Goal: Task Accomplishment & Management: Complete application form

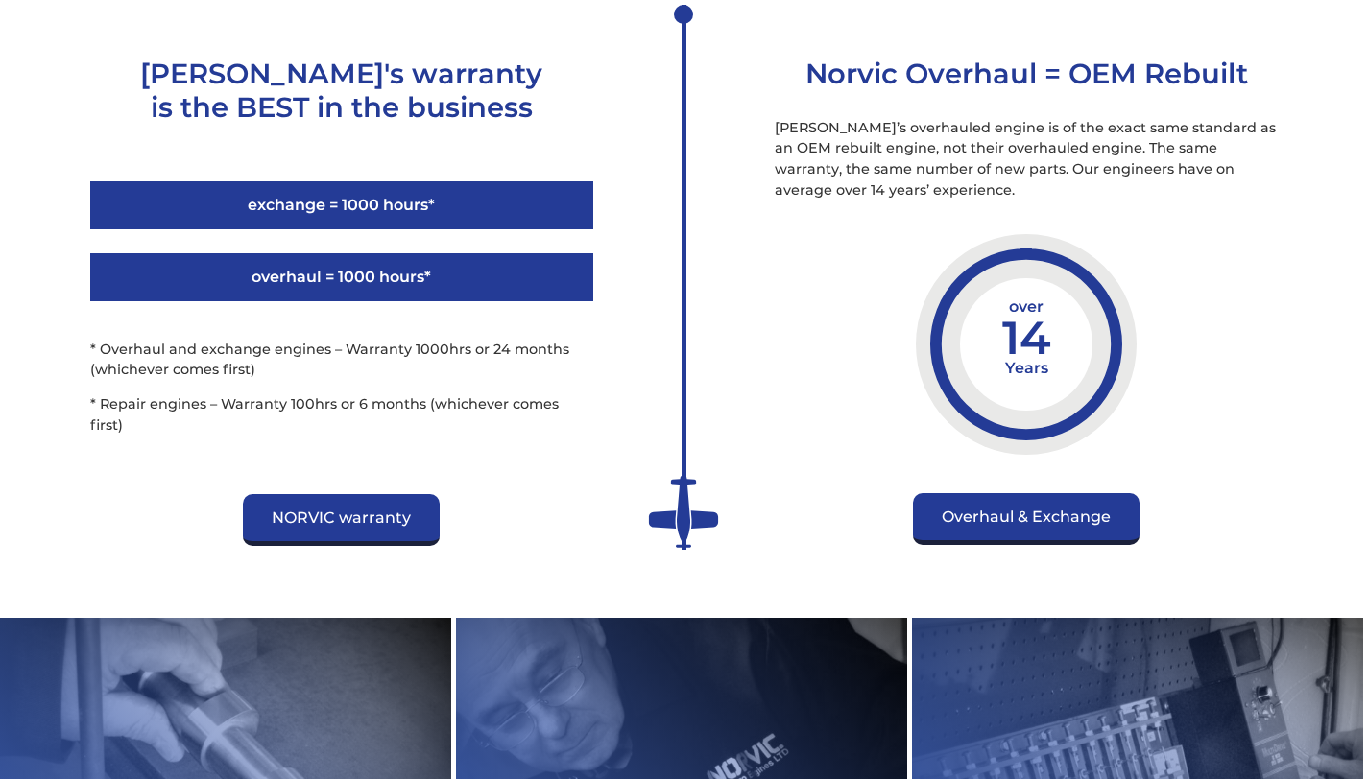
scroll to position [2754, 0]
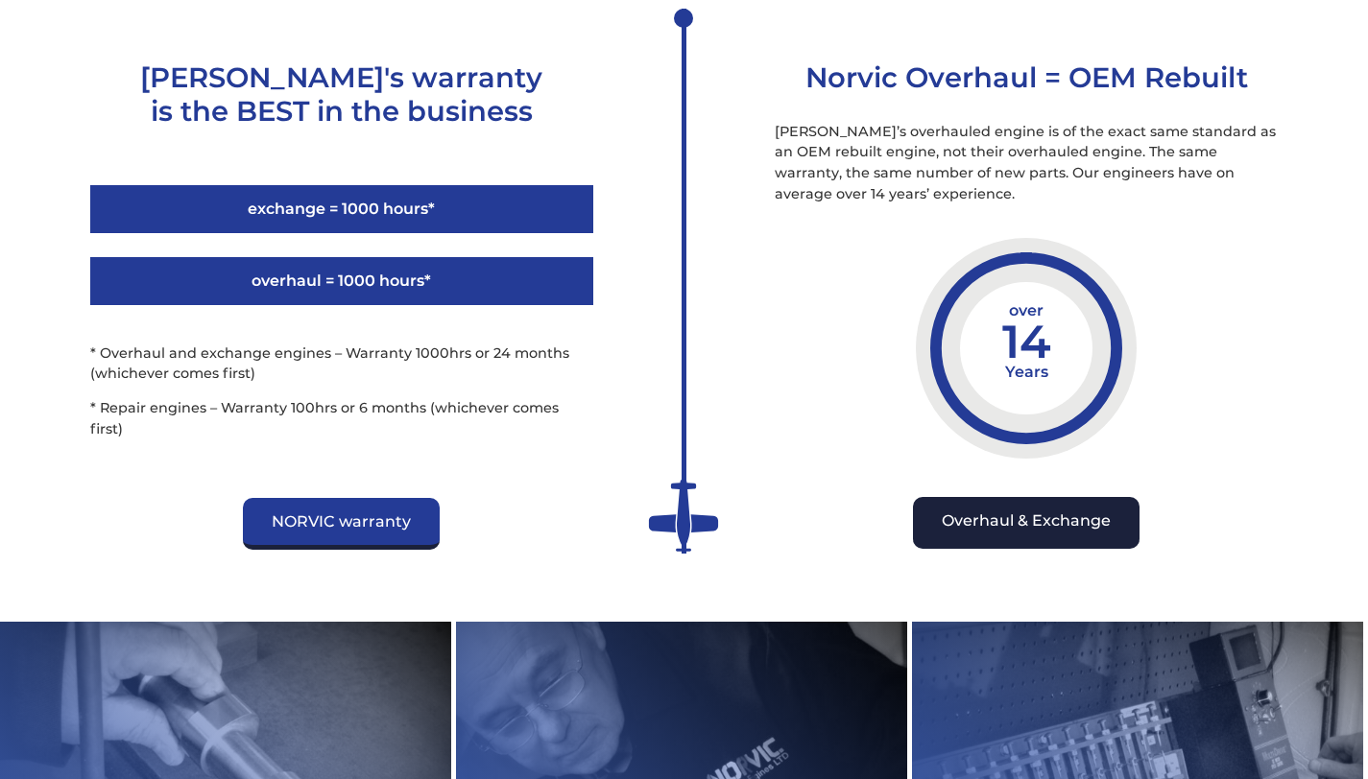
click at [1029, 533] on link "Overhaul & Exchange" at bounding box center [1026, 523] width 227 height 52
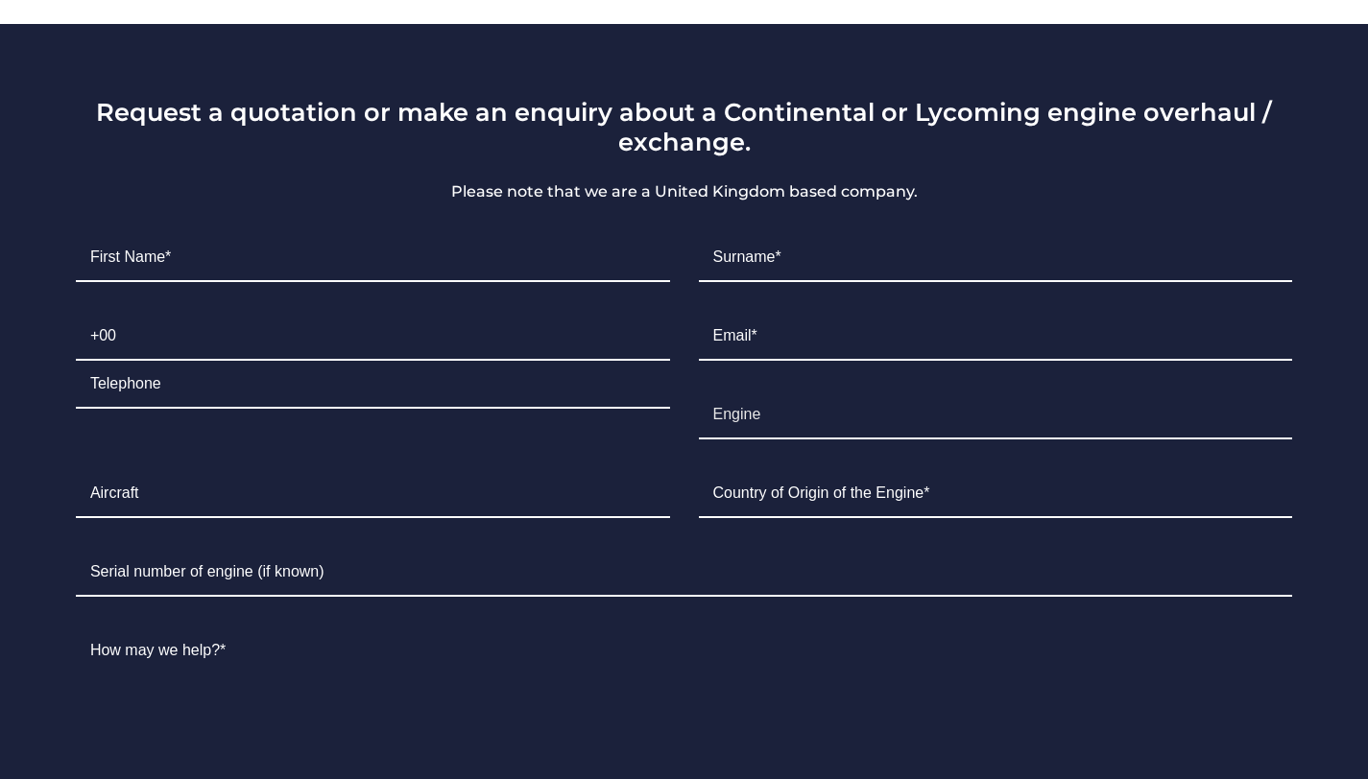
scroll to position [1308, 0]
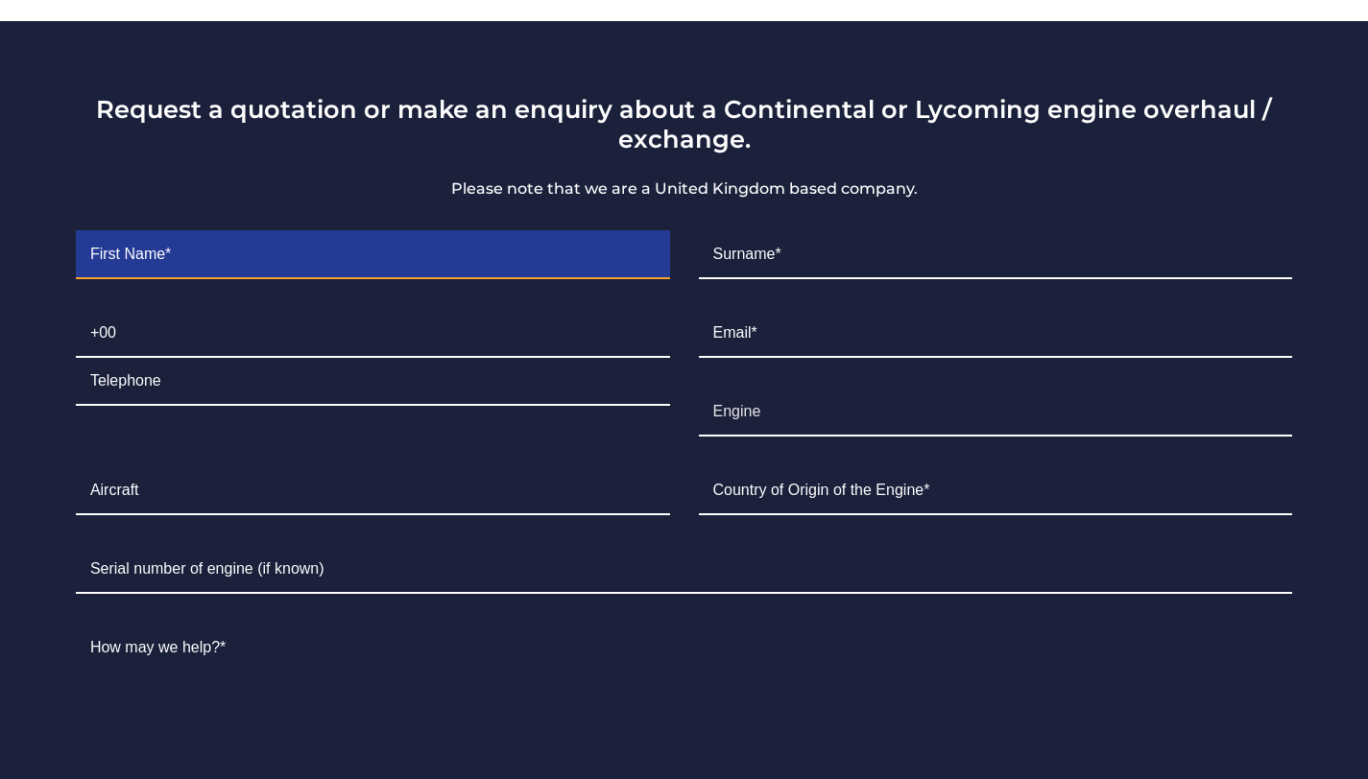
click at [427, 235] on input "Contact form" at bounding box center [373, 255] width 594 height 48
type input "[PERSON_NAME]"
type input "Calitz"
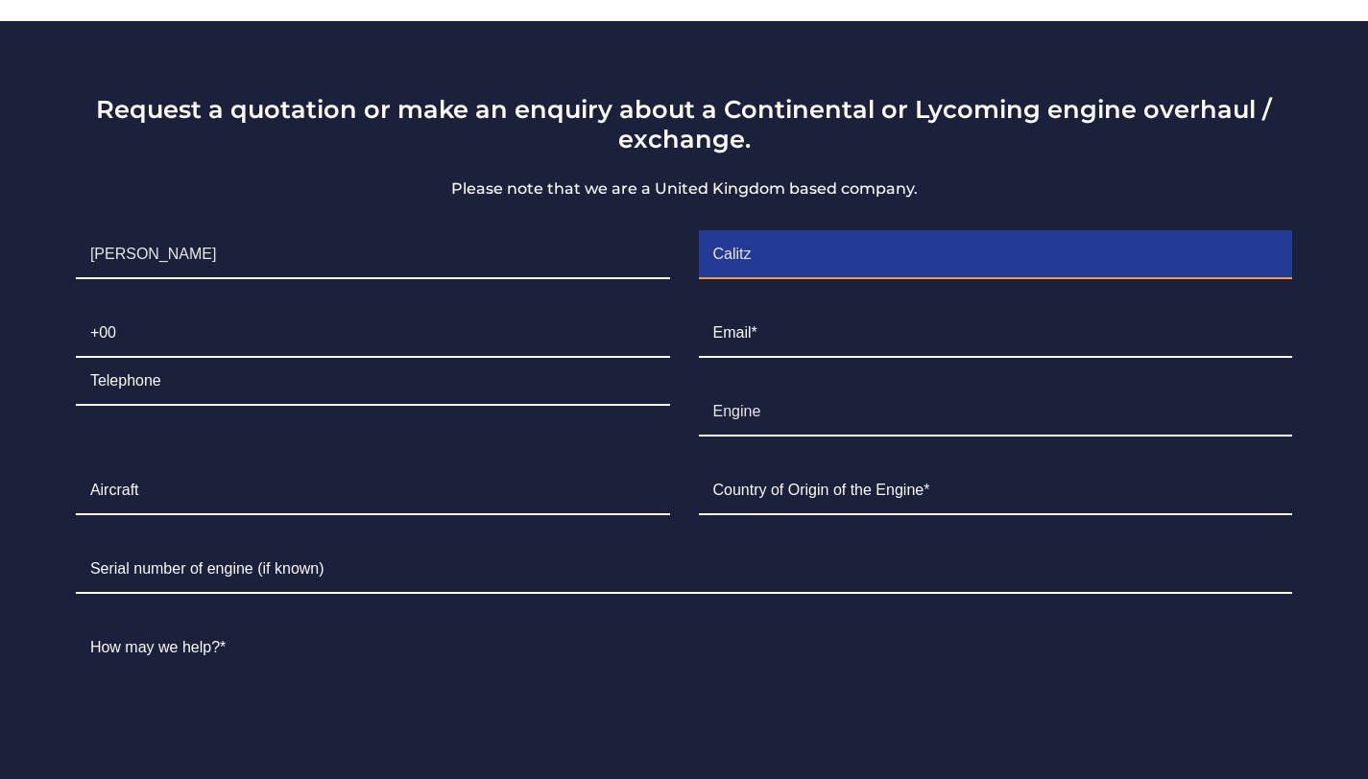
type input "079"
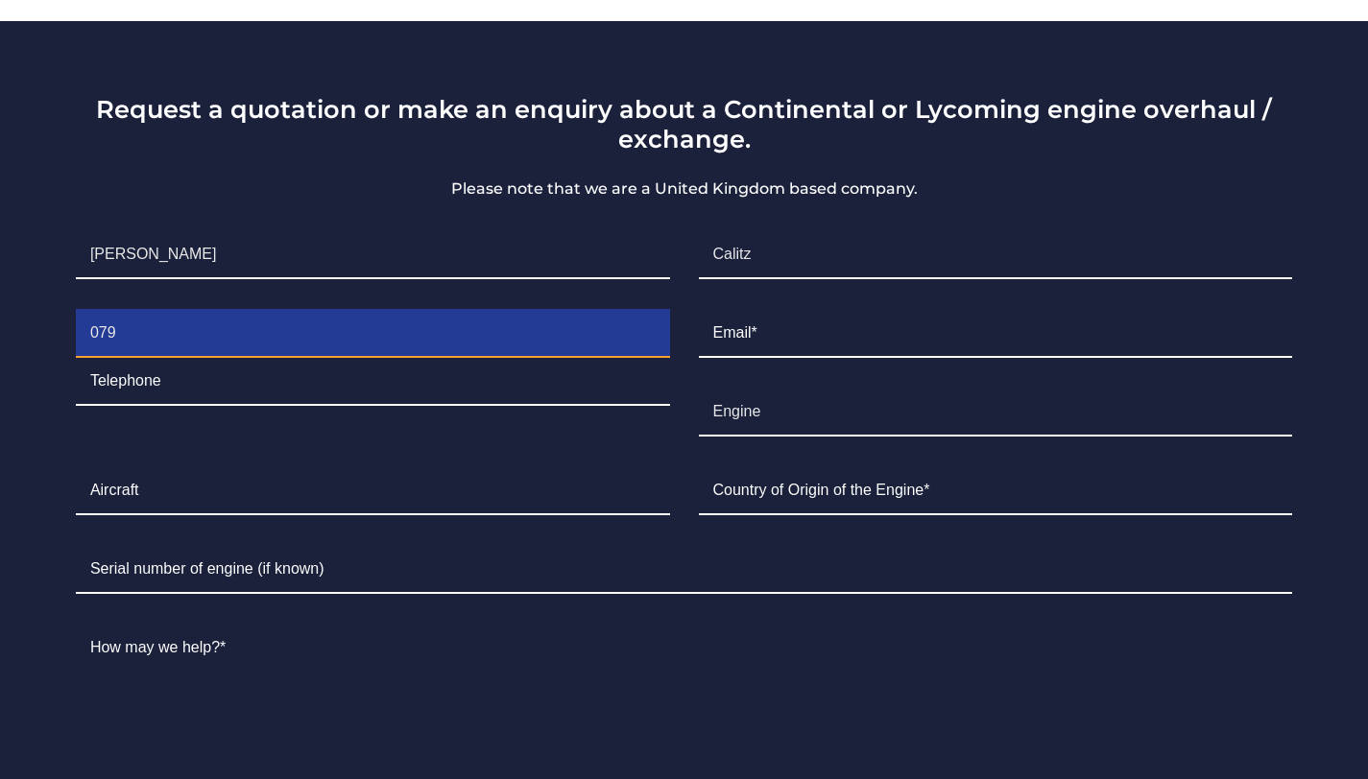
type input "0608850"
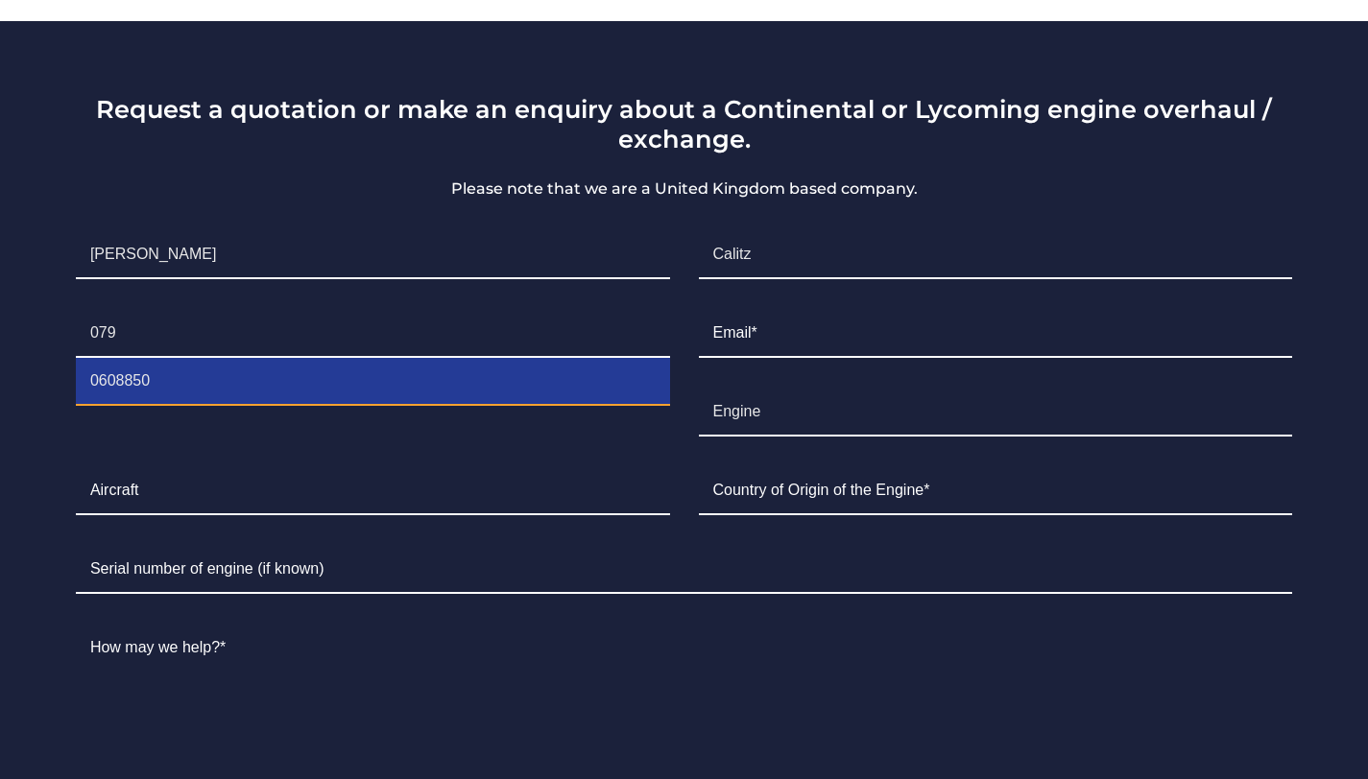
type input "[EMAIL_ADDRESS][DOMAIN_NAME]"
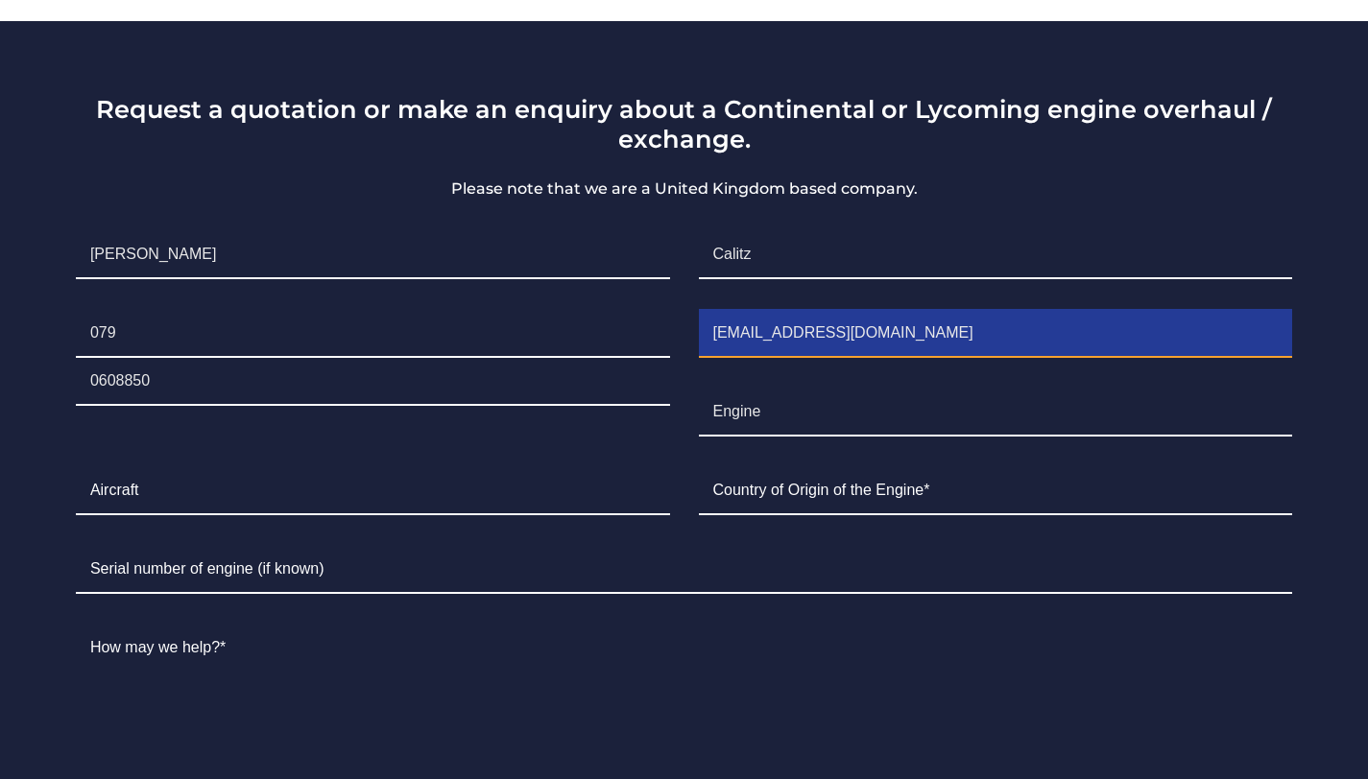
type input "[GEOGRAPHIC_DATA]"
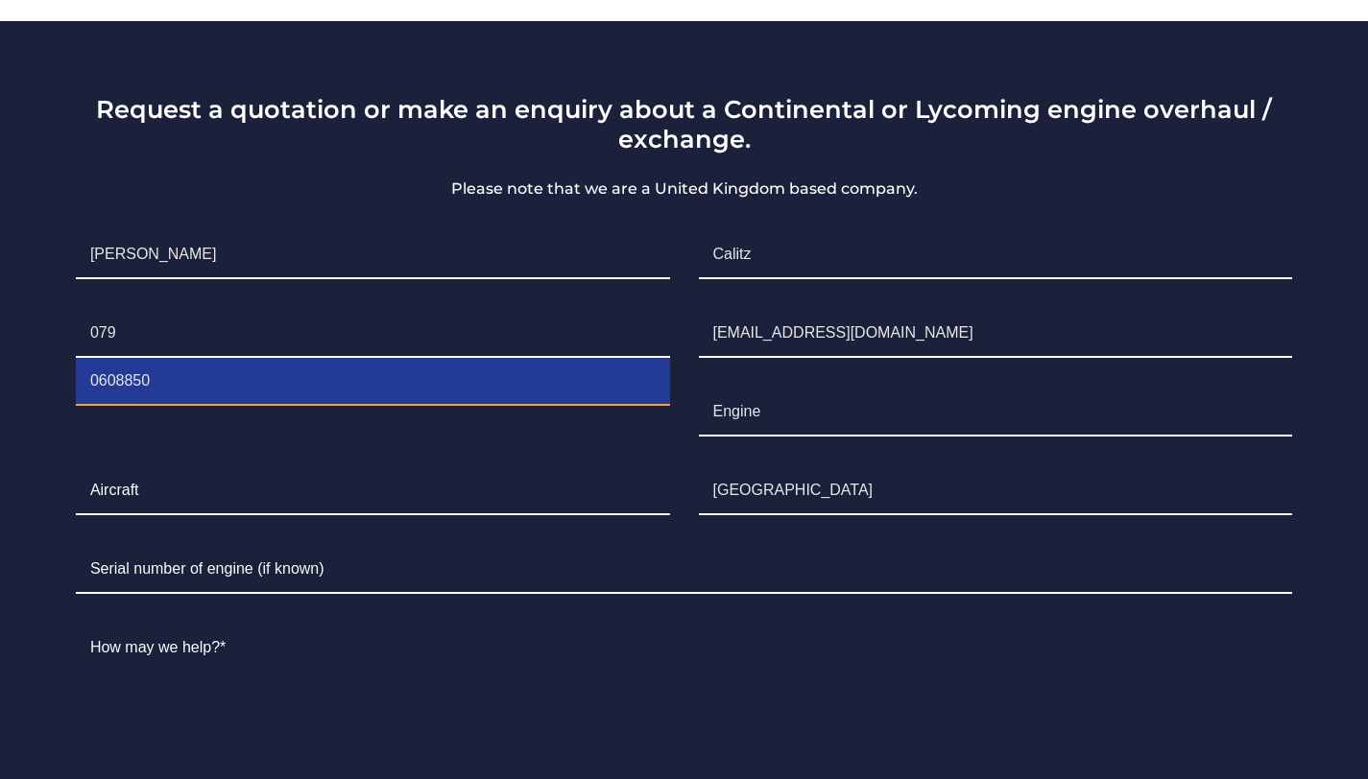
click at [271, 358] on input "0608850" at bounding box center [373, 382] width 594 height 48
type input "0"
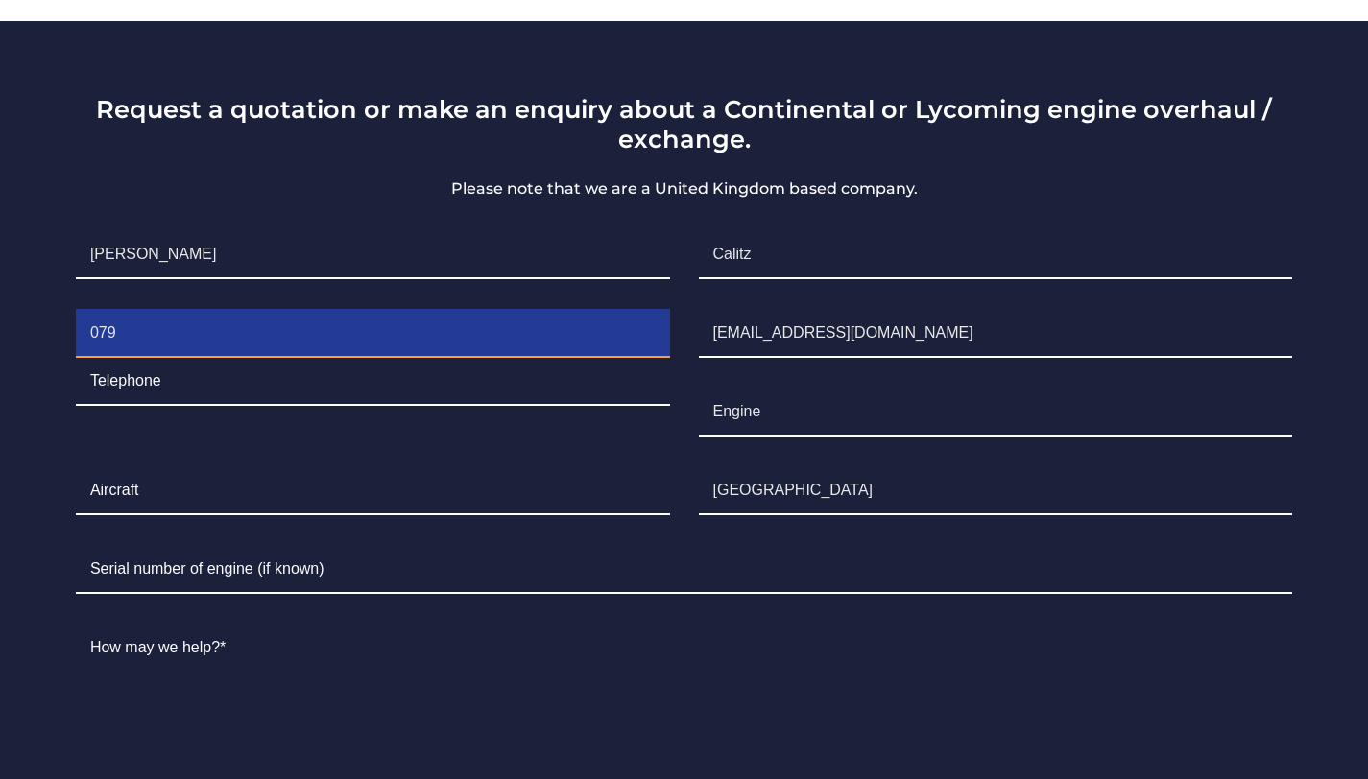
click at [257, 310] on input "079" at bounding box center [373, 334] width 594 height 48
type input "0"
type input "+27"
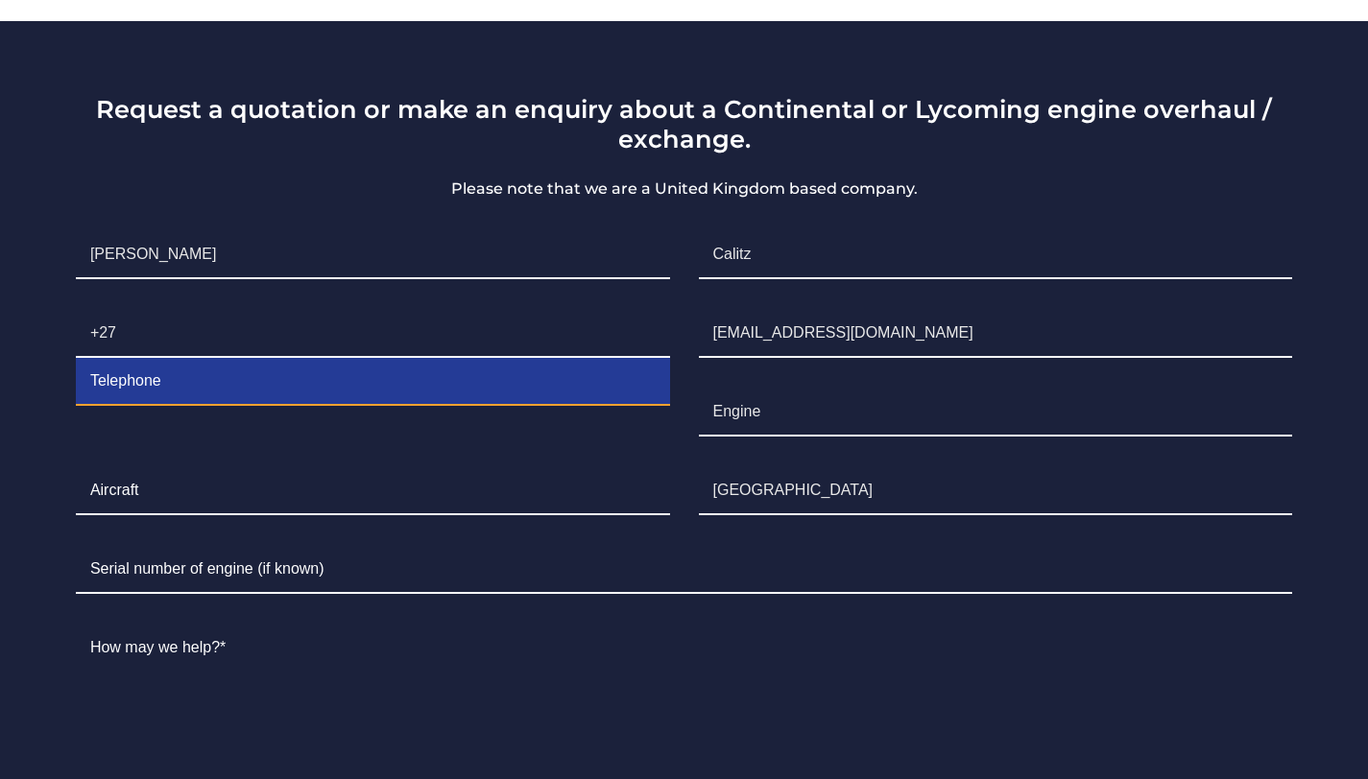
click at [249, 358] on input "Contact form" at bounding box center [373, 382] width 594 height 48
type input "790608850"
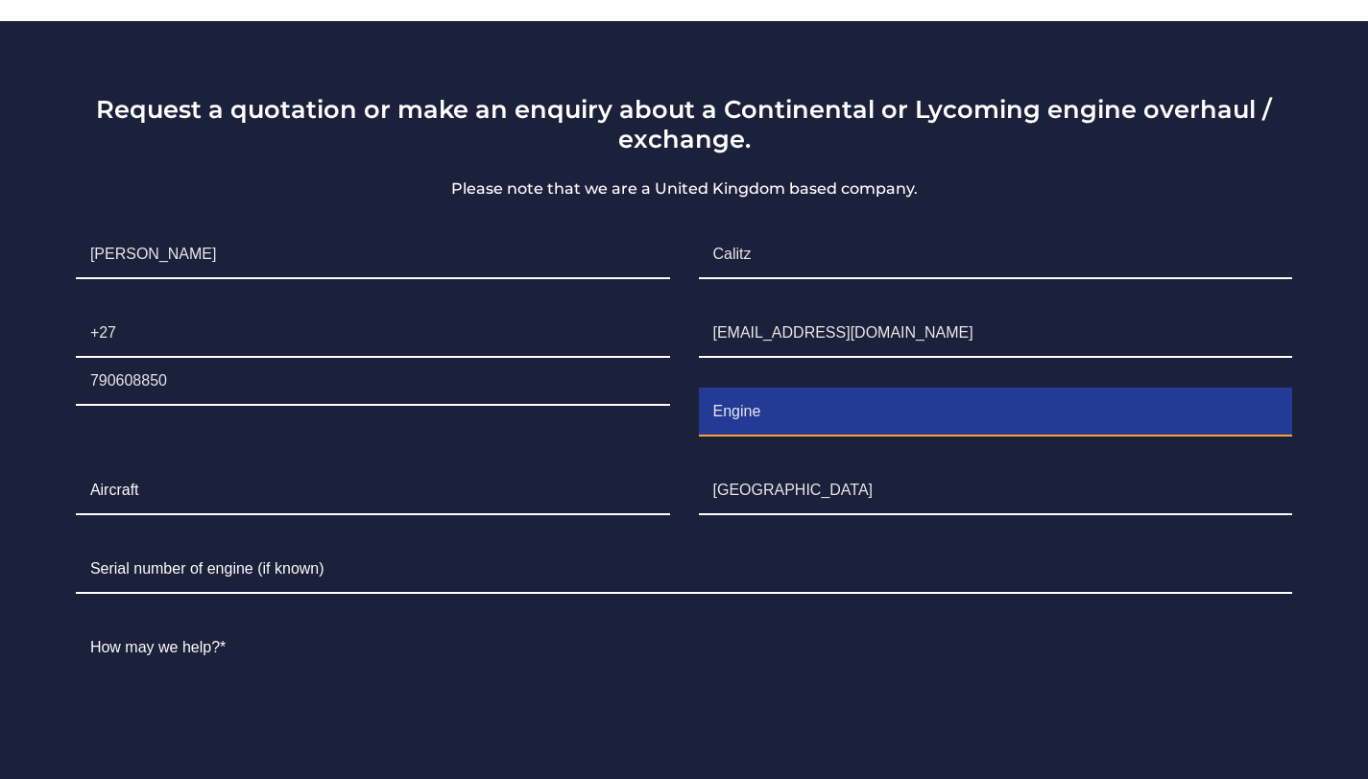
click at [804, 389] on input "Engine" at bounding box center [996, 413] width 594 height 48
type input "E"
type input "IO550TN"
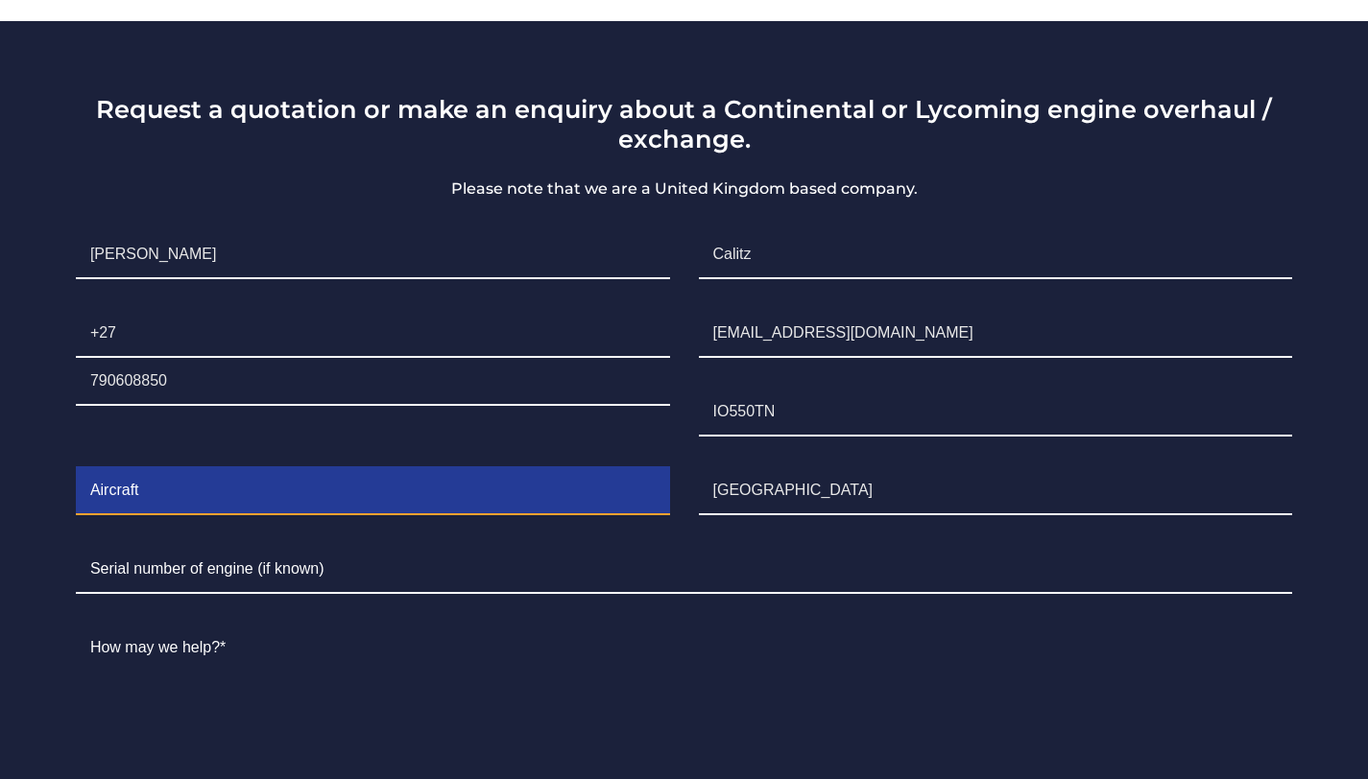
click at [521, 477] on input "Contact form" at bounding box center [373, 491] width 594 height 48
type input "SR22TN G3"
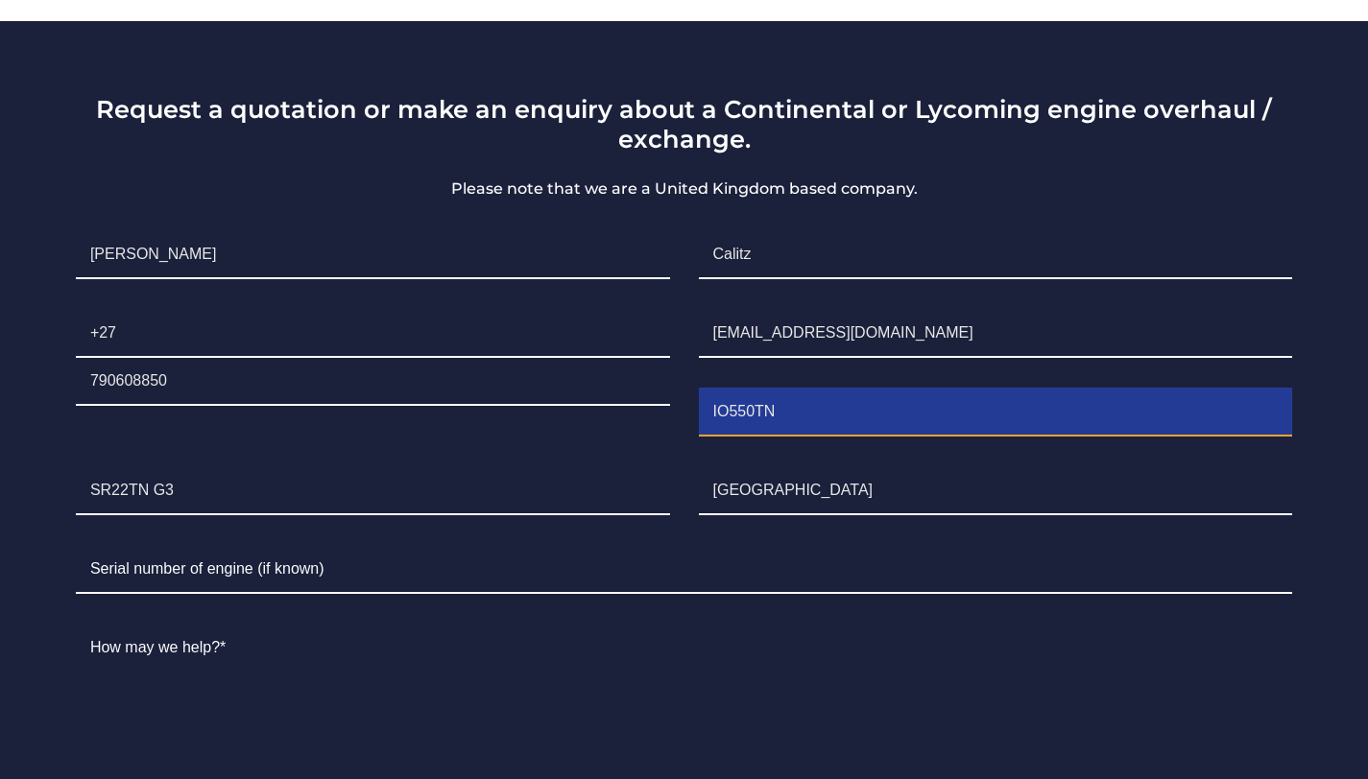
click at [714, 389] on input "IO550TN" at bounding box center [996, 413] width 594 height 48
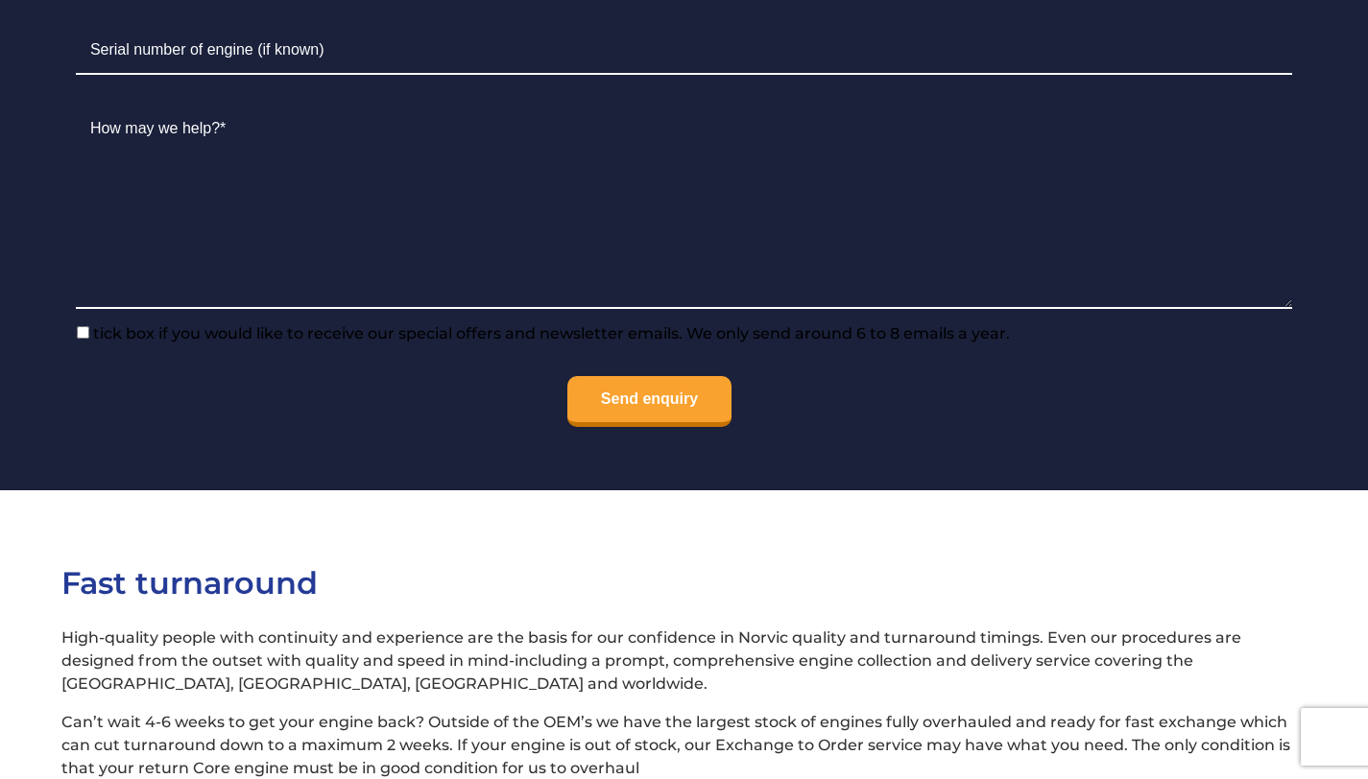
scroll to position [1855, 0]
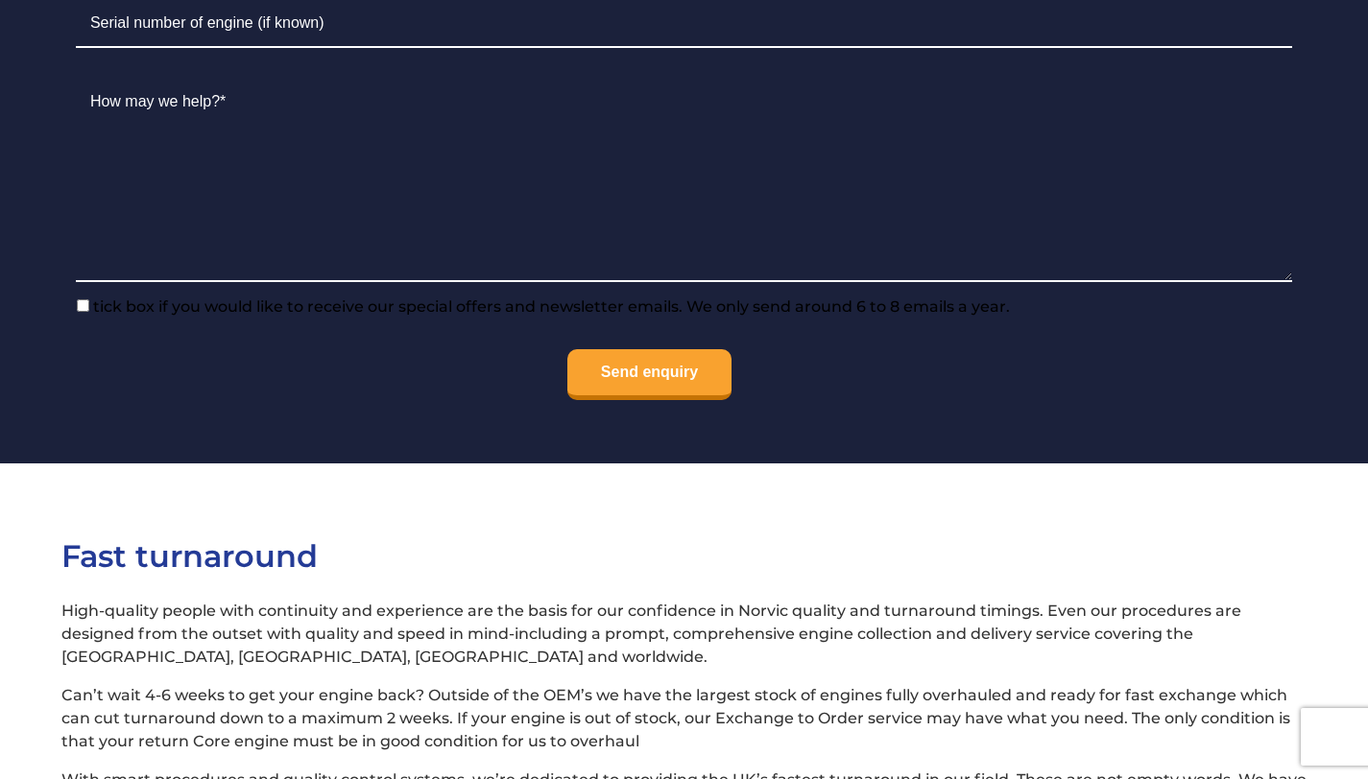
type input "Continental IO550TN"
click at [81, 299] on input"] "tick box if you would like to receive our special offers and newsletter emails.…" at bounding box center [83, 305] width 12 height 12
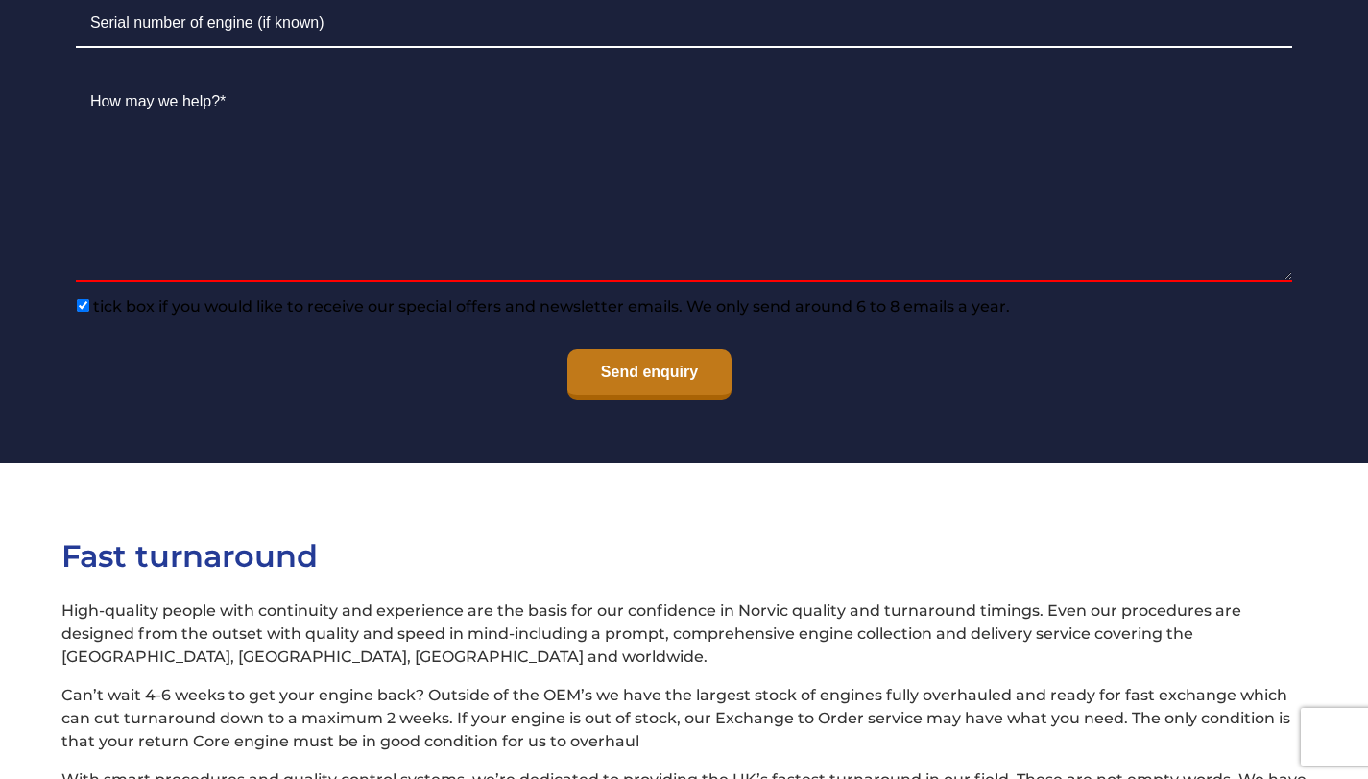
click at [604, 349] on input "Send enquiry" at bounding box center [649, 374] width 164 height 51
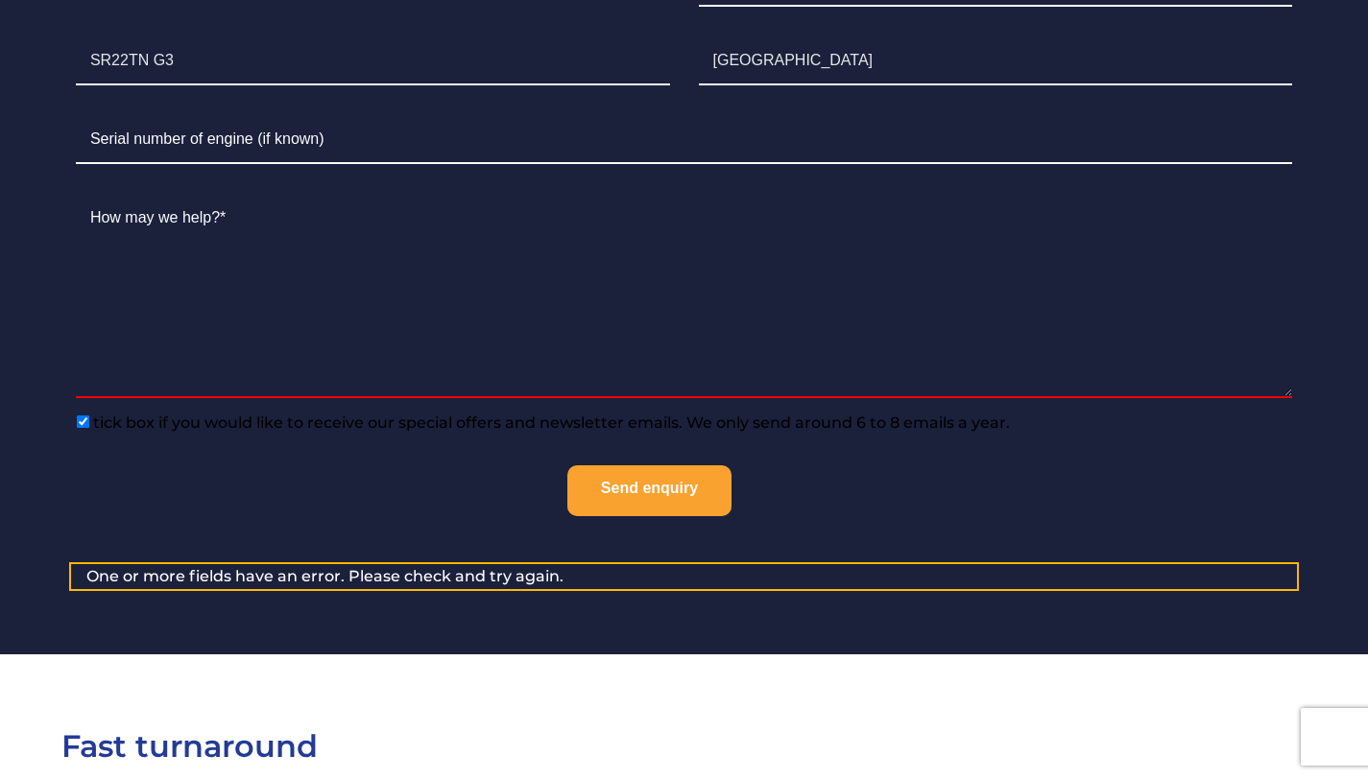
scroll to position [1735, 0]
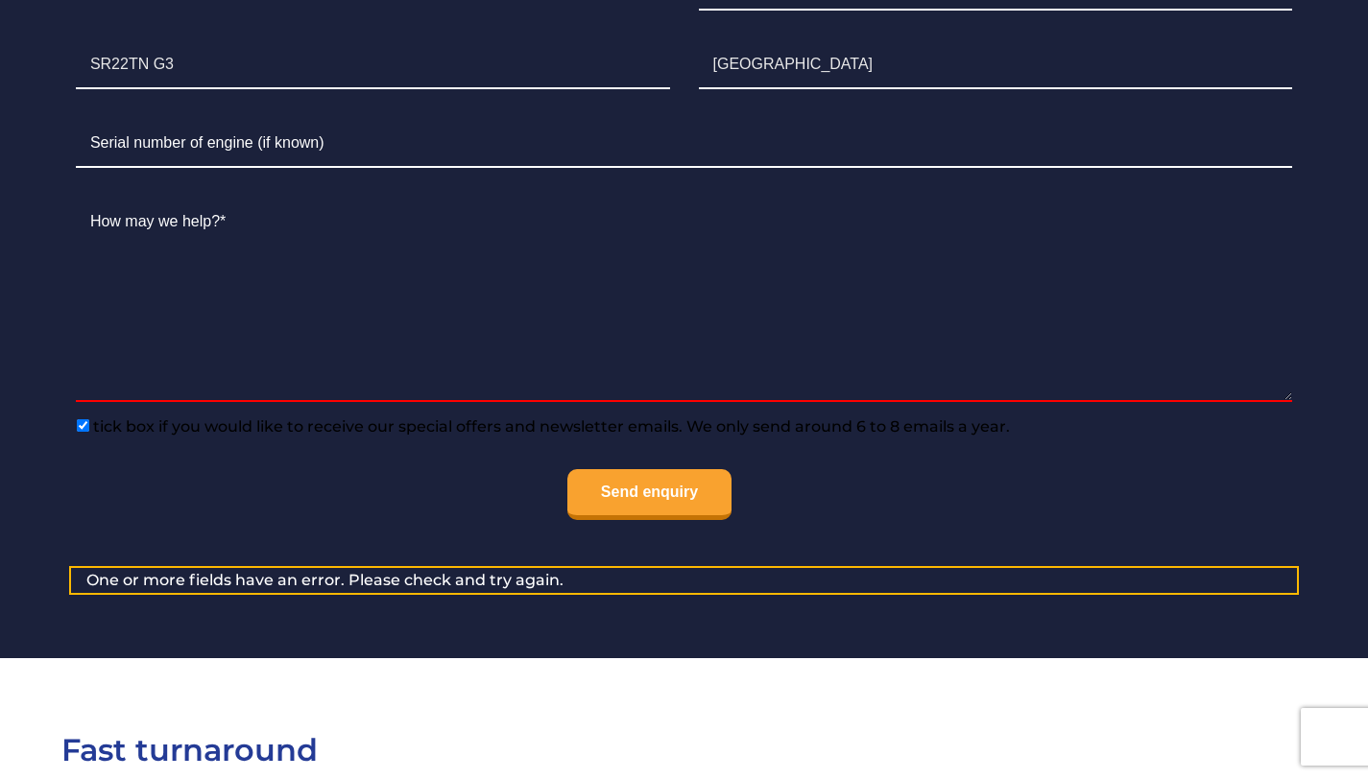
click at [78, 419] on input"] "tick box if you would like to receive our special offers and newsletter emails.…" at bounding box center [83, 425] width 12 height 12
checkbox input"] "false"
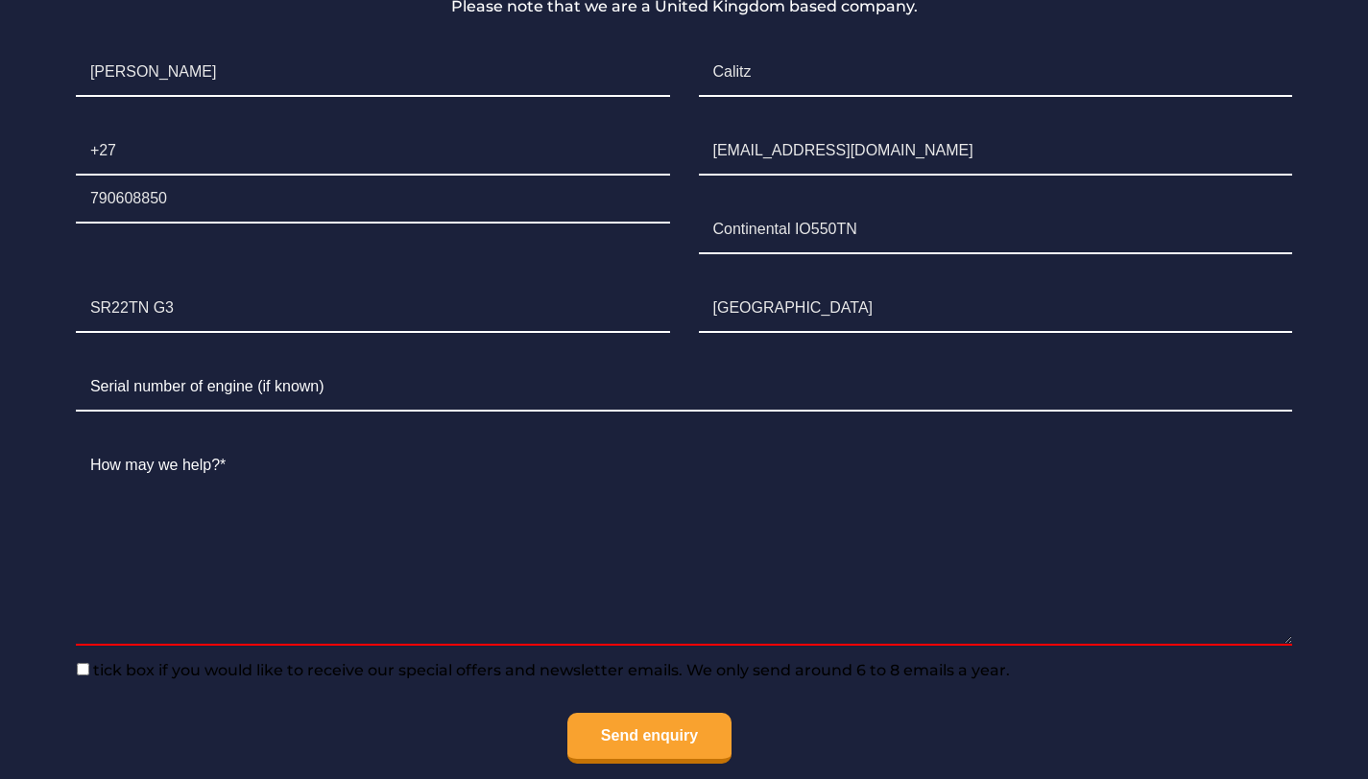
scroll to position [1492, 0]
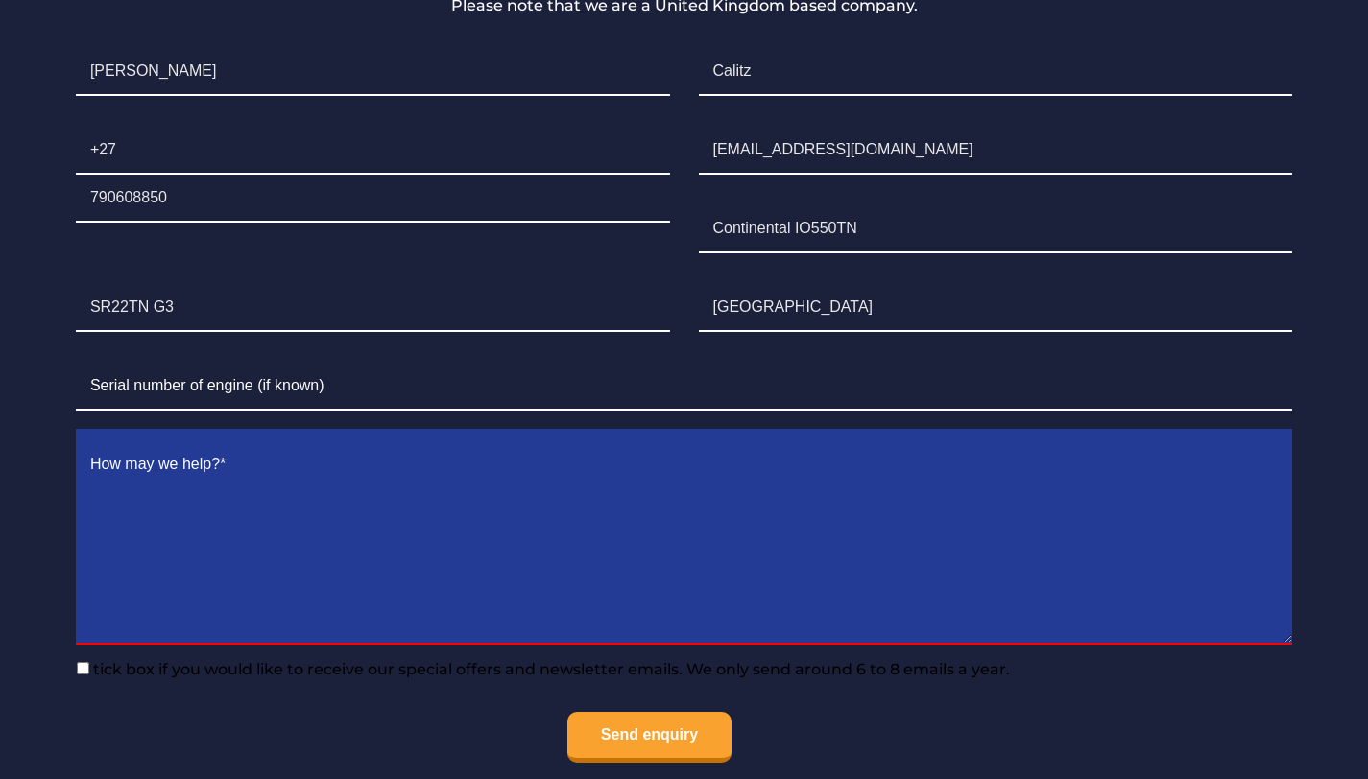
click at [200, 506] on textarea "Contact form" at bounding box center [684, 543] width 1216 height 203
type textarea "I"
type textarea "p"
click at [122, 442] on textarea "Pleaase quote on an" at bounding box center [684, 543] width 1216 height 203
click at [250, 442] on textarea "Please quote on an" at bounding box center [684, 543] width 1216 height 203
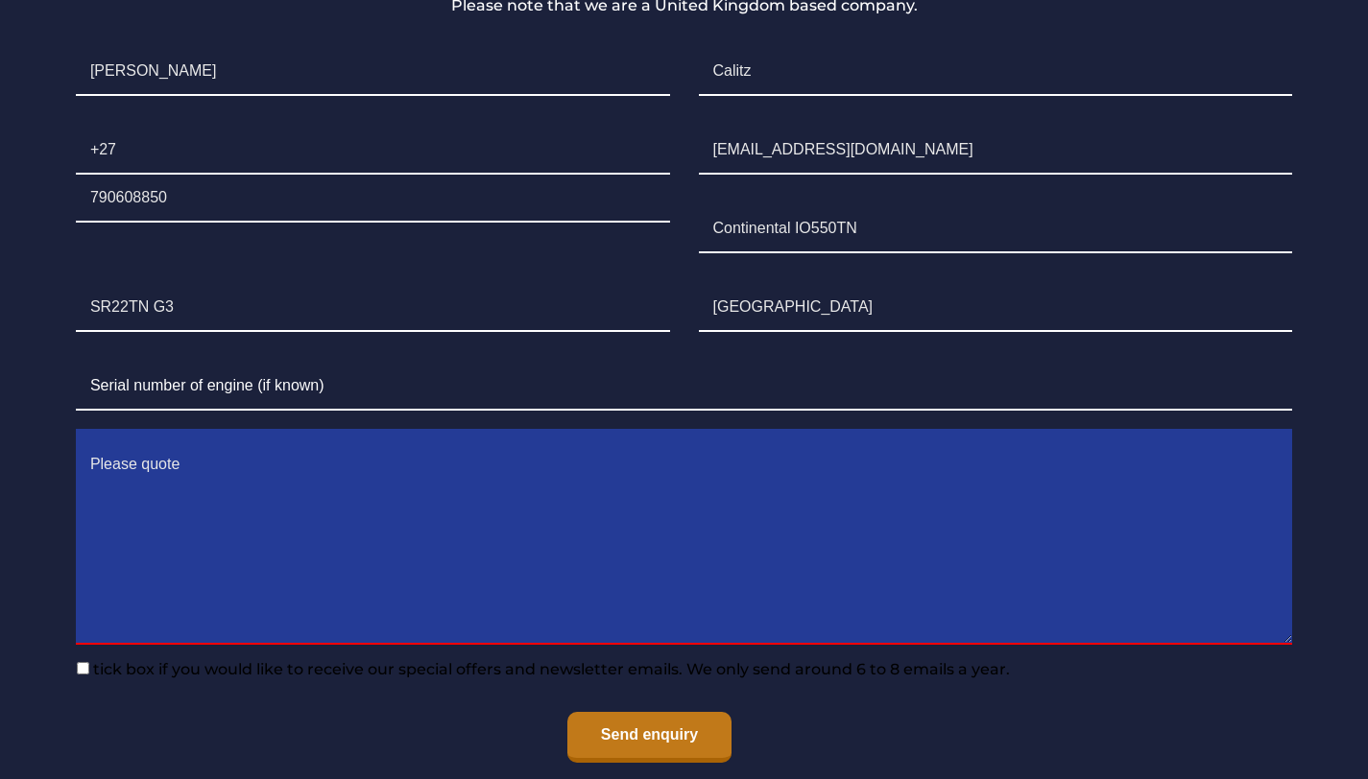
type textarea "Please quote"
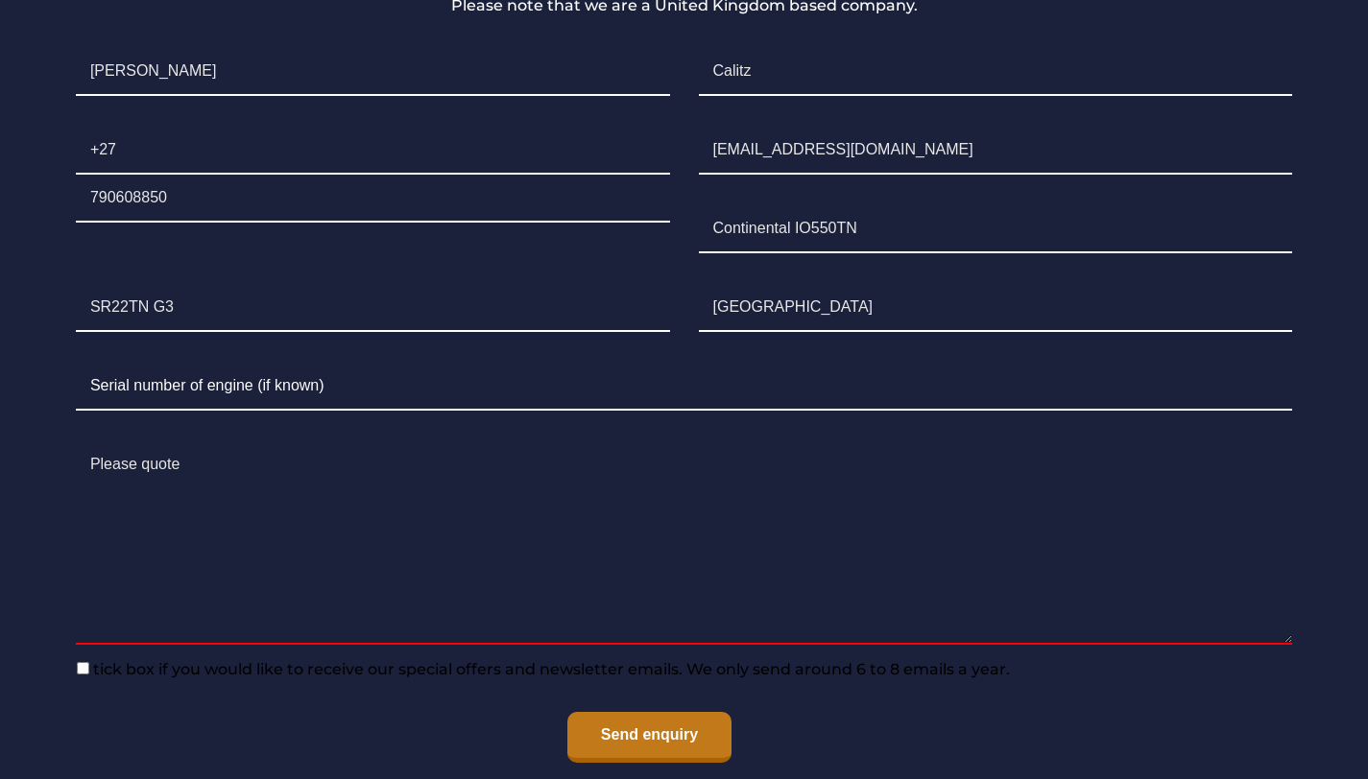
click at [609, 712] on input "Send enquiry" at bounding box center [649, 737] width 164 height 51
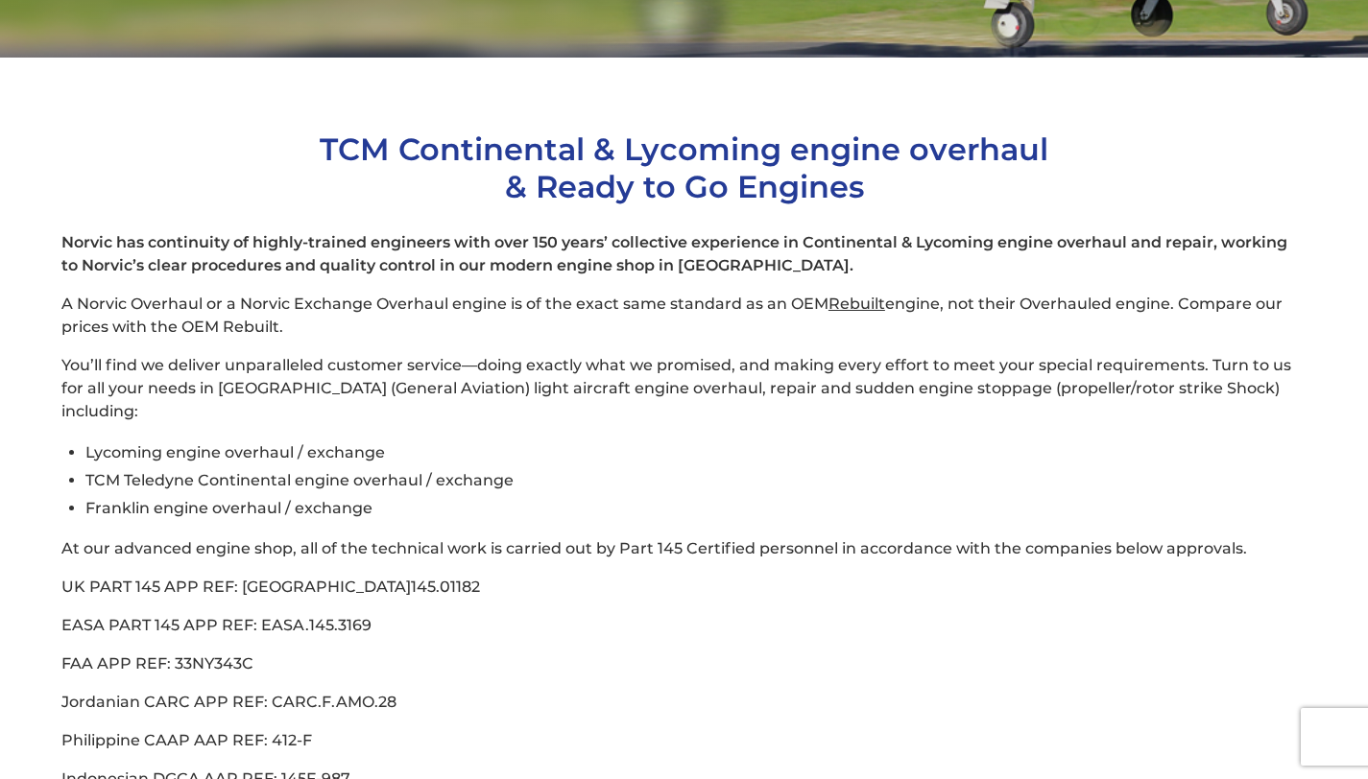
scroll to position [473, 0]
